Goal: Transaction & Acquisition: Download file/media

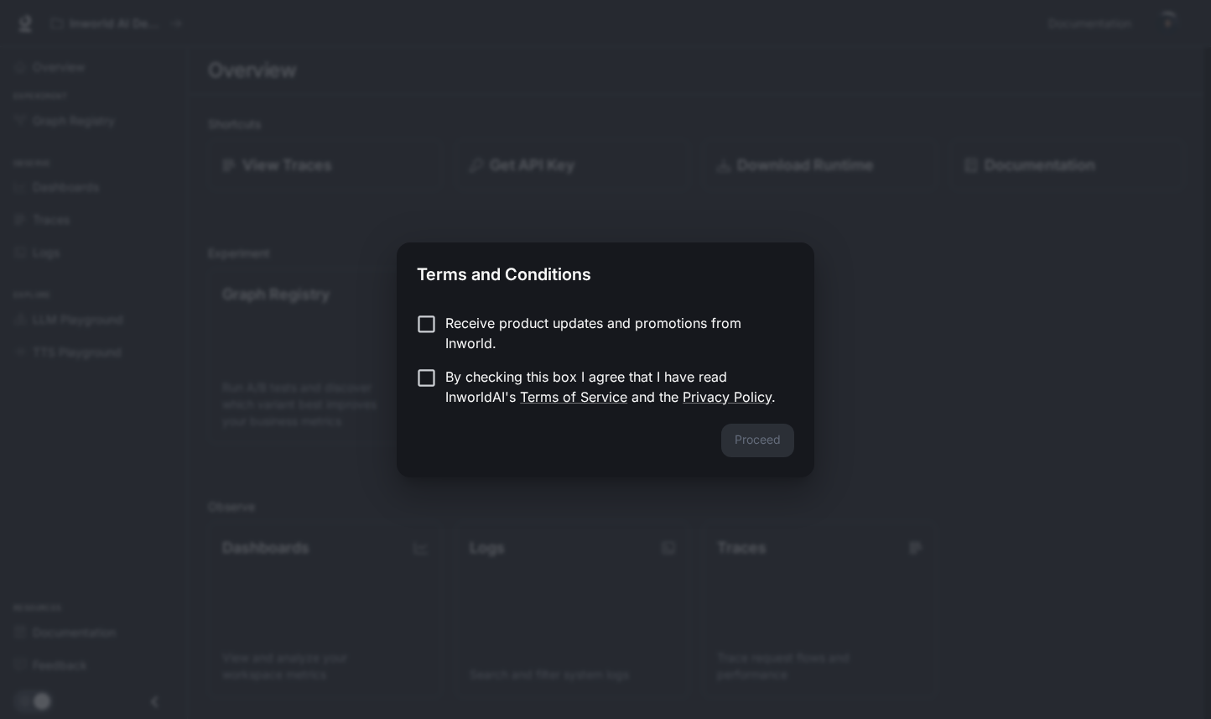
click at [602, 373] on p "By checking this box I agree that I have read InworldAI's Terms of Service and …" at bounding box center [612, 387] width 335 height 40
click at [762, 431] on button "Proceed" at bounding box center [757, 441] width 73 height 34
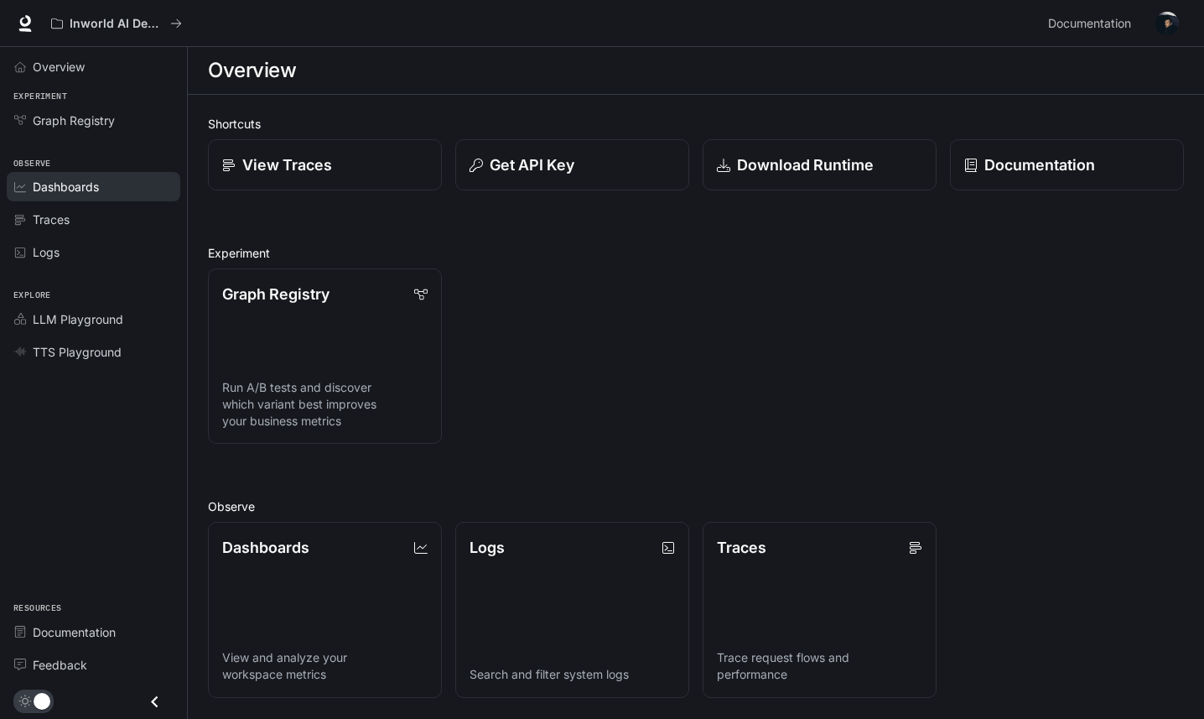
click at [78, 178] on span "Dashboards" at bounding box center [66, 187] width 66 height 18
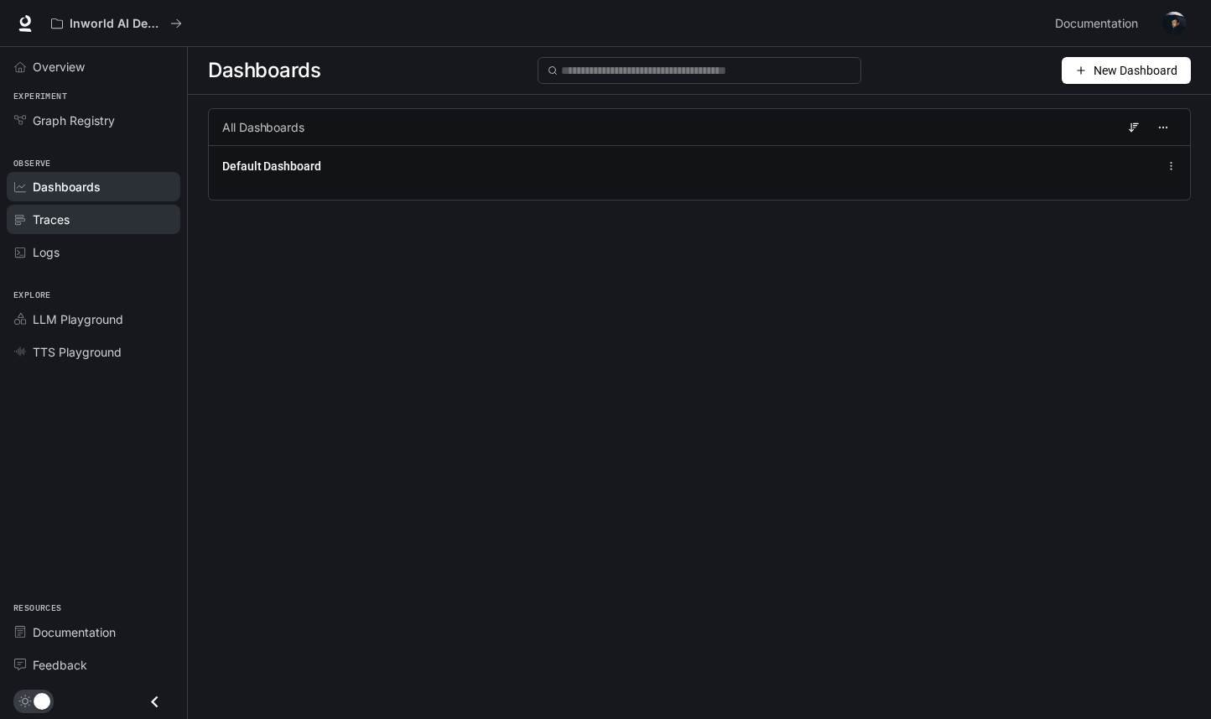
click at [72, 223] on div "Traces" at bounding box center [103, 220] width 140 height 18
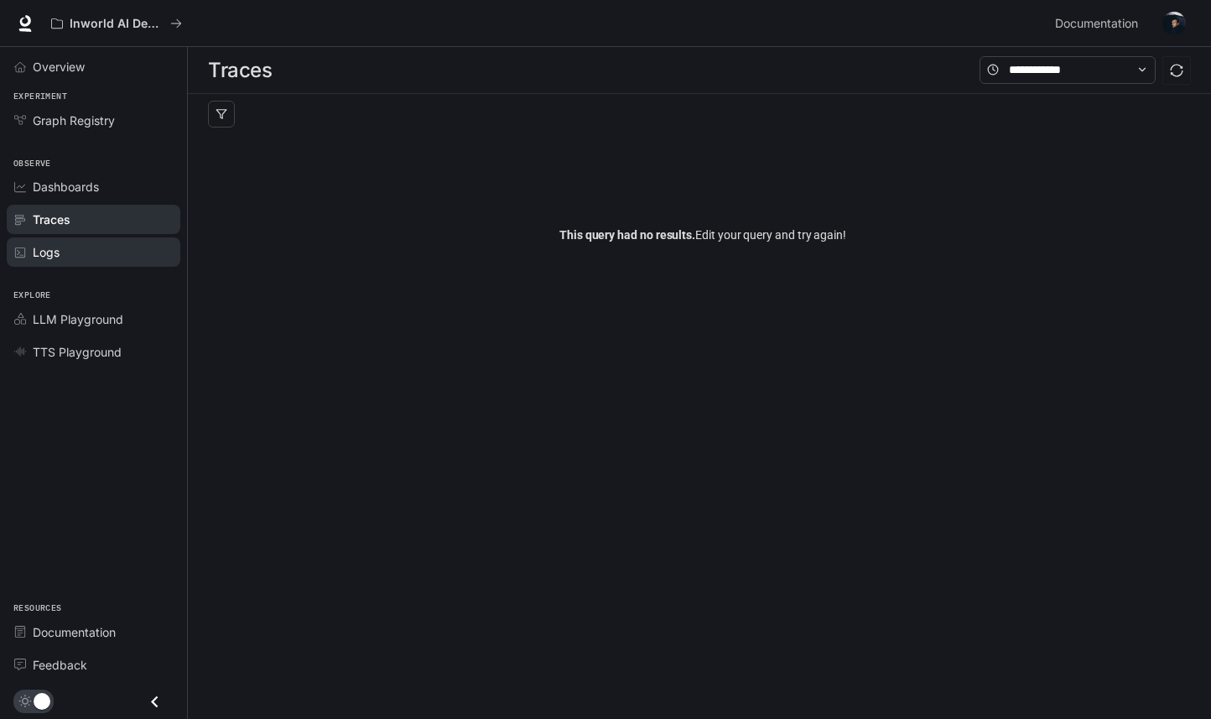
click at [71, 262] on link "Logs" at bounding box center [94, 251] width 174 height 29
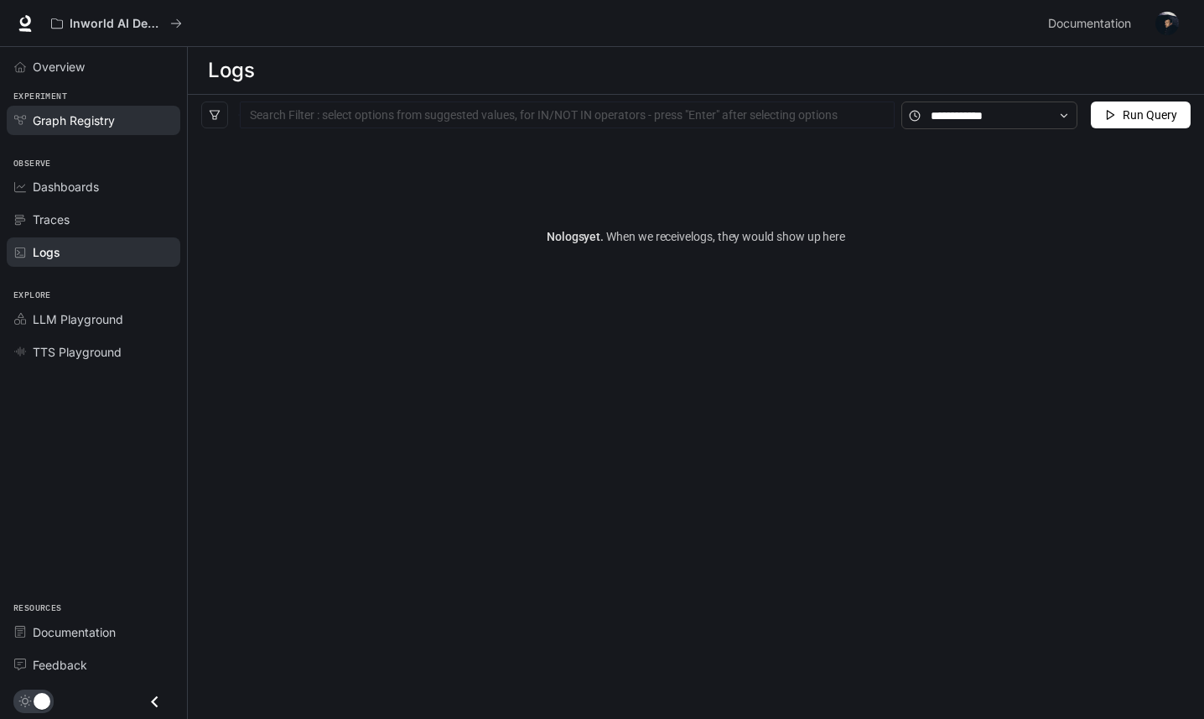
click at [109, 109] on link "Graph Registry" at bounding box center [94, 120] width 174 height 29
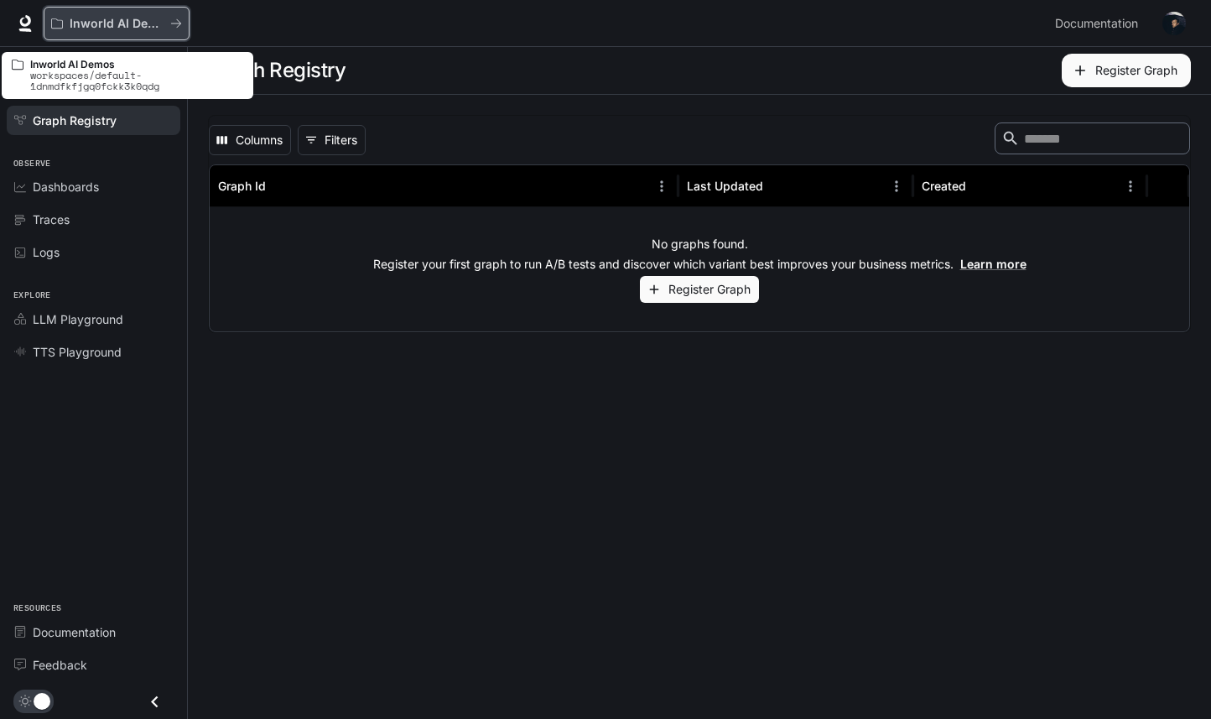
click at [154, 28] on p "Inworld AI Demos" at bounding box center [117, 24] width 94 height 14
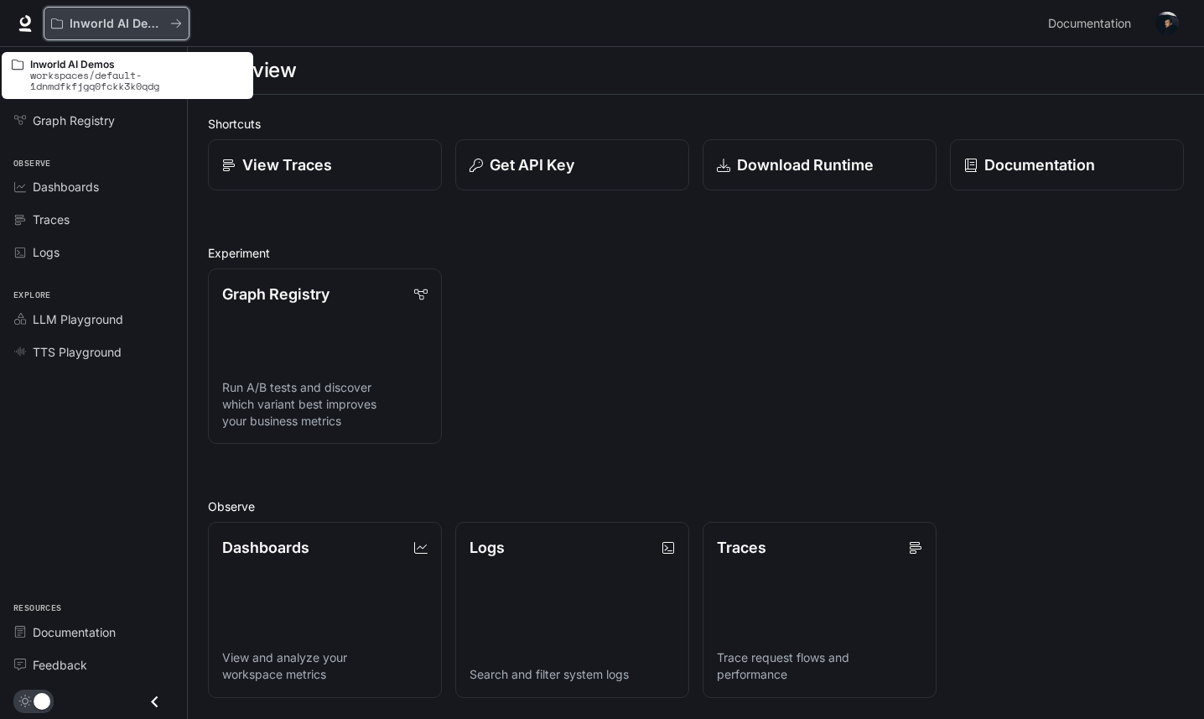
click at [184, 18] on button "Inworld AI Demos" at bounding box center [117, 24] width 146 height 34
click at [49, 27] on button "Inworld AI Demos" at bounding box center [117, 24] width 146 height 34
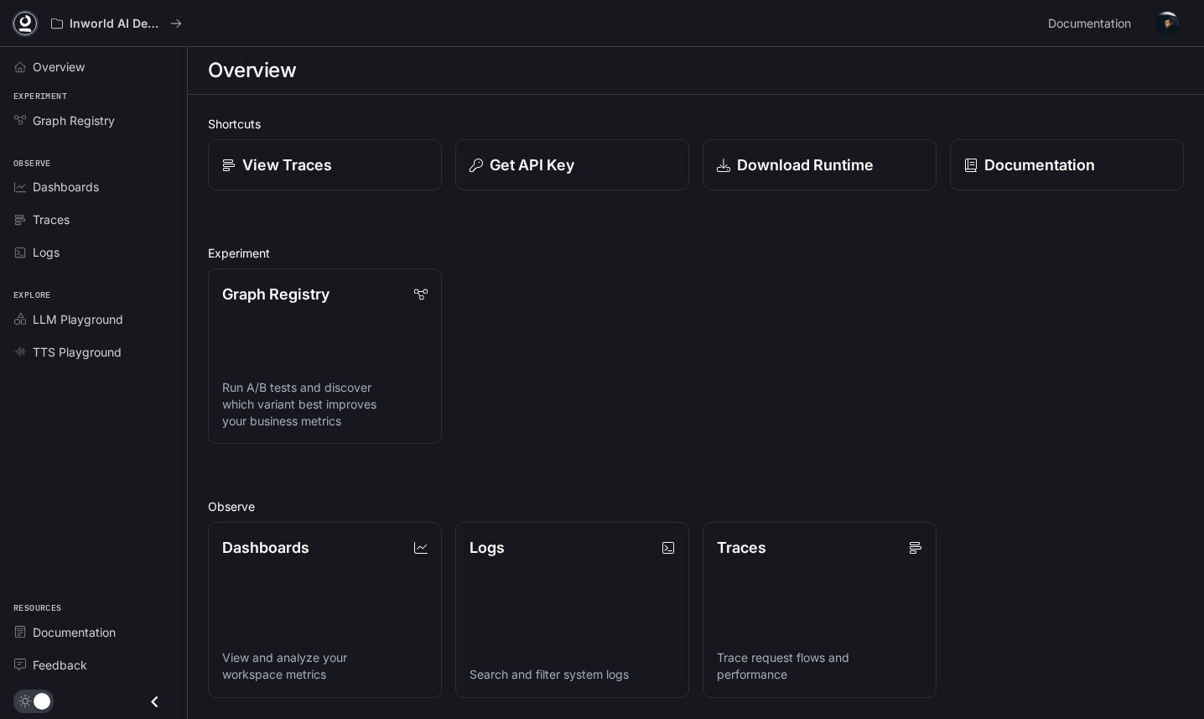
click at [32, 24] on icon at bounding box center [25, 23] width 17 height 17
click at [839, 169] on p "Download Runtime" at bounding box center [805, 164] width 138 height 23
